Goal: Information Seeking & Learning: Learn about a topic

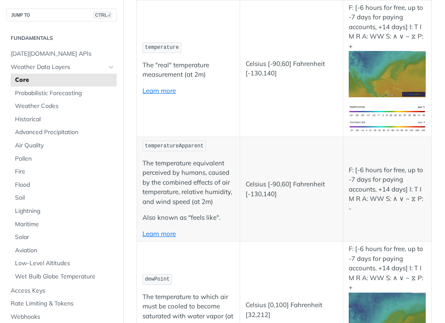
scroll to position [114, 0]
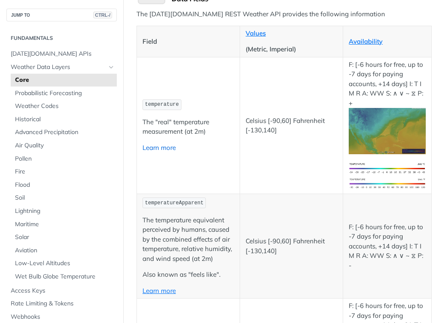
click at [166, 147] on link "Learn more" at bounding box center [158, 147] width 33 height 8
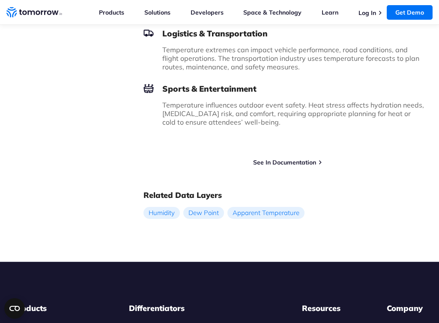
scroll to position [570, 0]
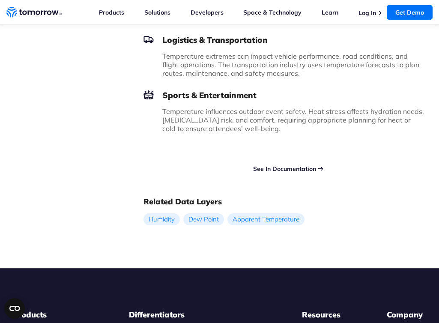
click at [286, 168] on link "See In Documentation" at bounding box center [284, 169] width 63 height 8
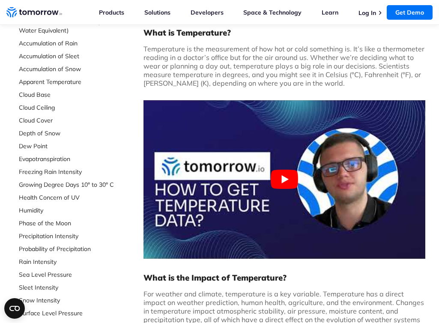
scroll to position [0, 0]
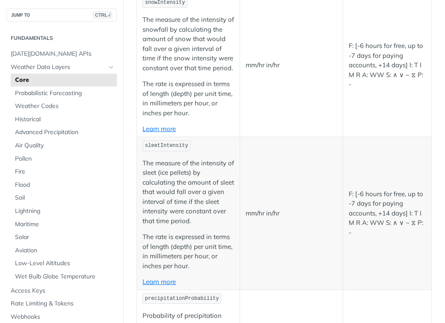
scroll to position [1768, 0]
